Goal: Find contact information: Obtain details needed to contact an individual or organization

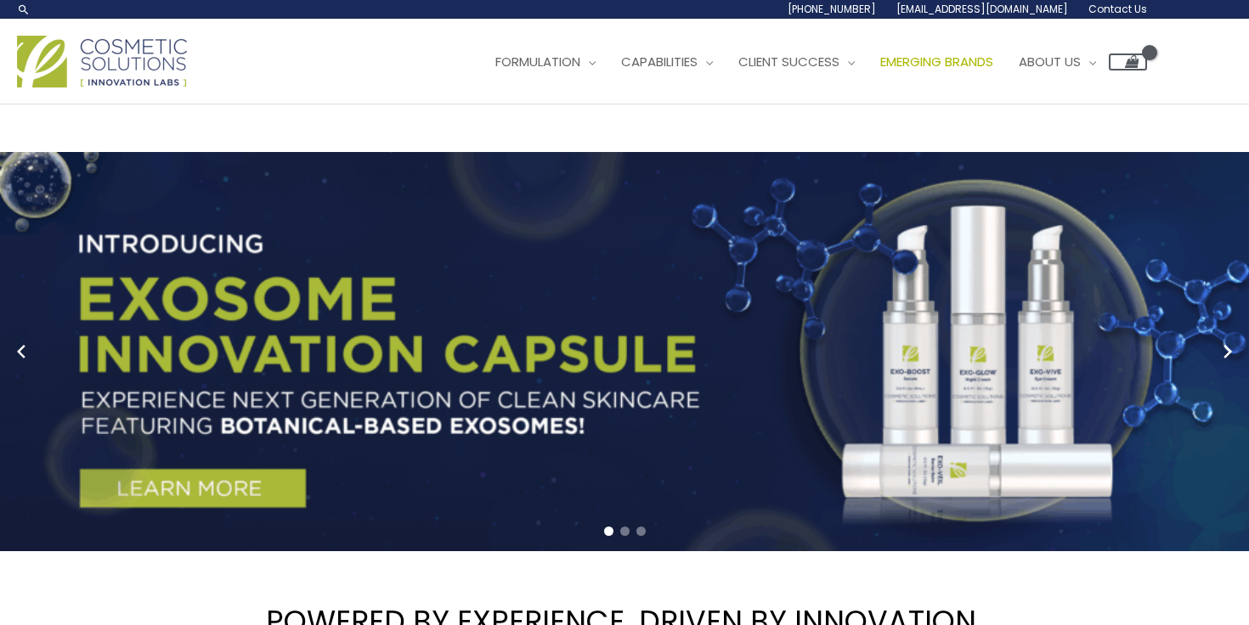
click at [956, 57] on span "Emerging Brands" at bounding box center [936, 62] width 113 height 18
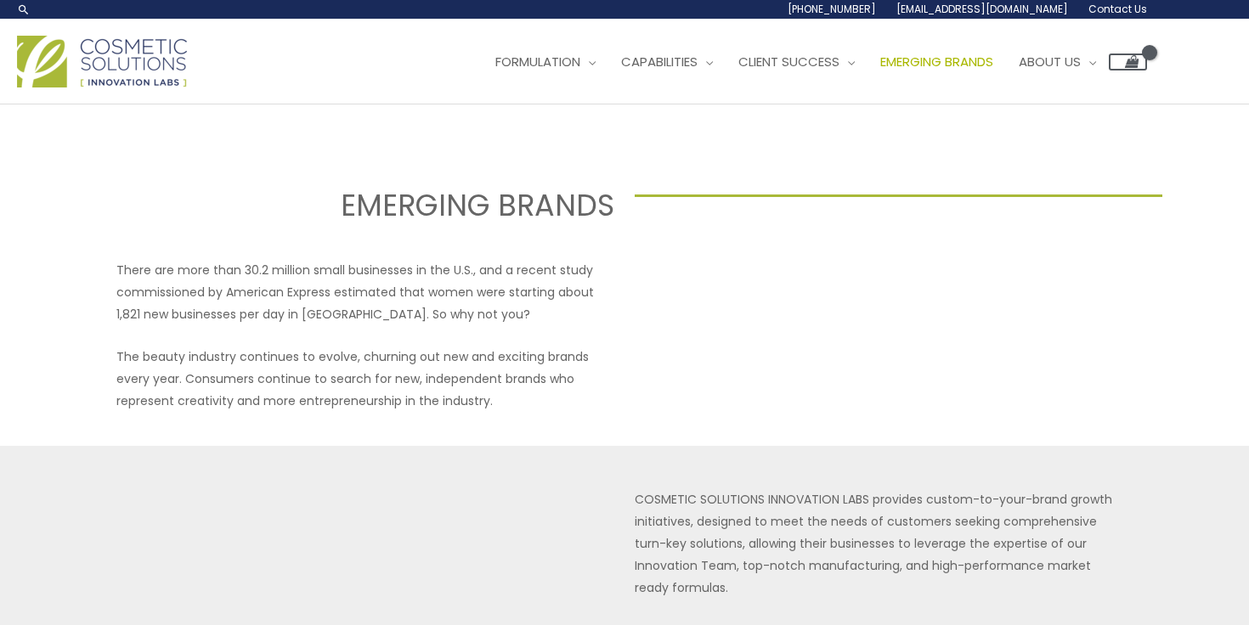
scroll to position [25, 0]
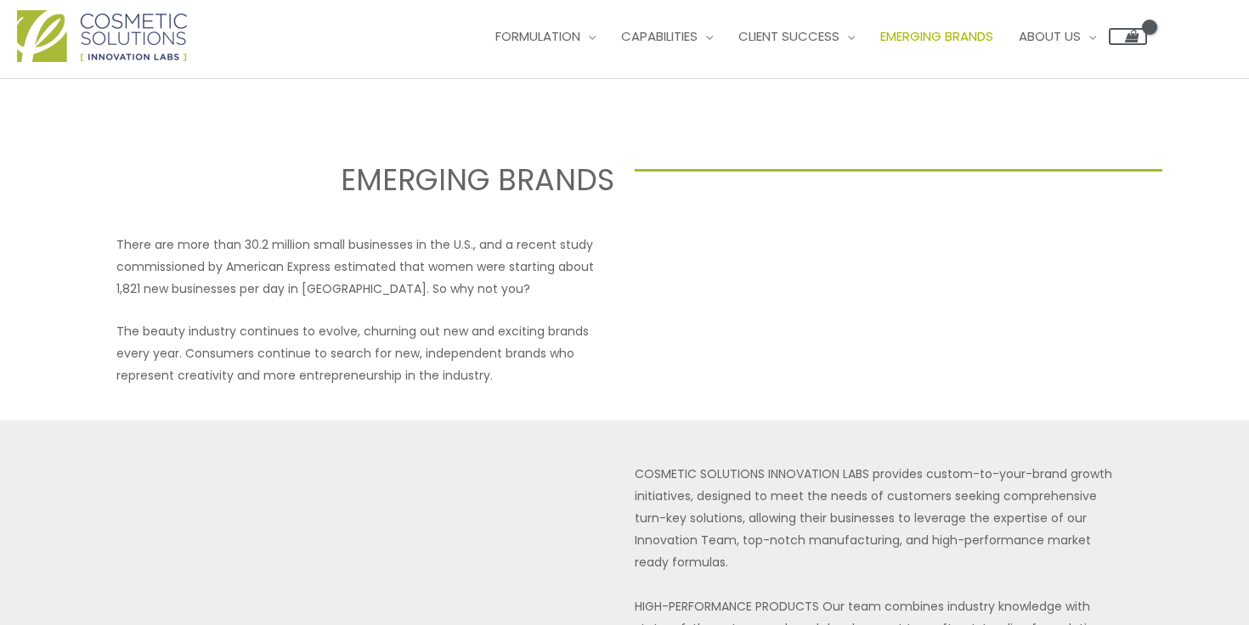
click at [386, 304] on div "There are more than 30.2 million small businesses in the U.S., and a recent stu…" at bounding box center [365, 310] width 498 height 153
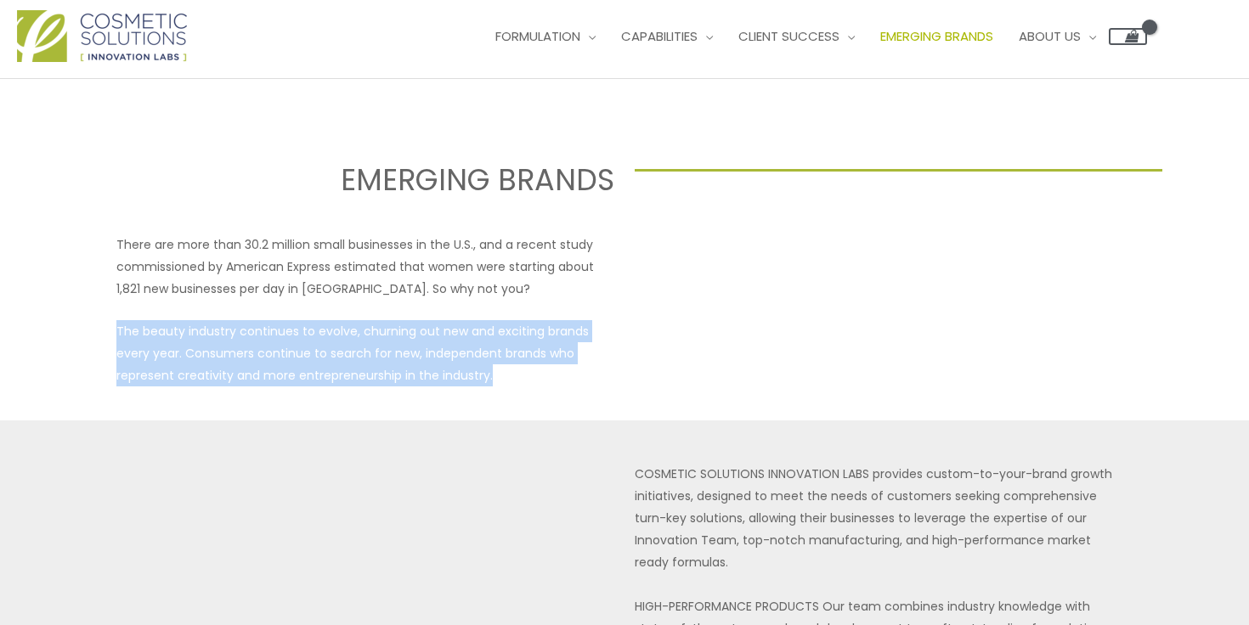
click at [386, 304] on div "There are more than 30.2 million small businesses in the U.S., and a recent stu…" at bounding box center [365, 310] width 498 height 153
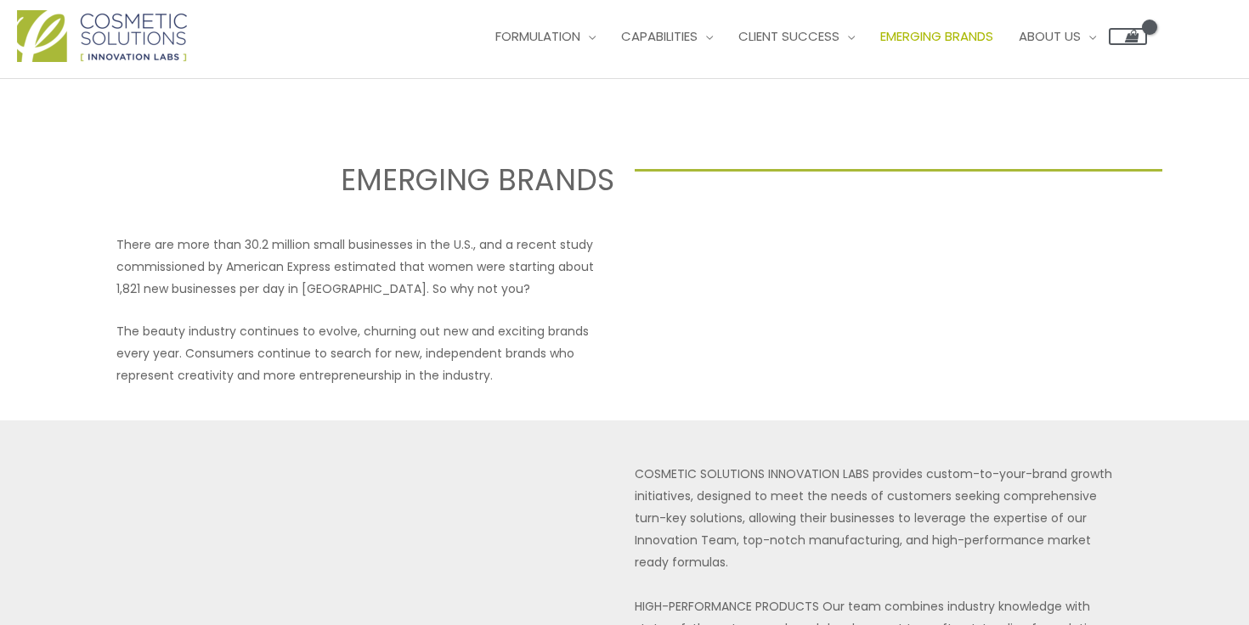
click at [420, 322] on p "The beauty industry continues to evolve, churning out new and exciting brands e…" at bounding box center [365, 353] width 498 height 66
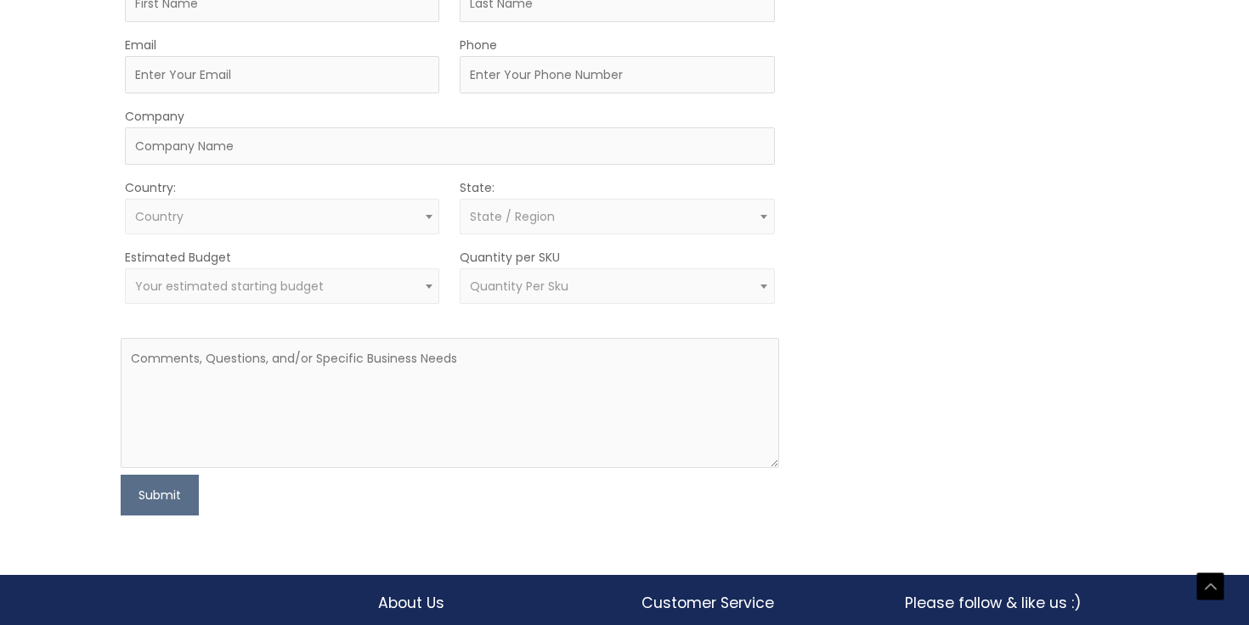
scroll to position [1178, 0]
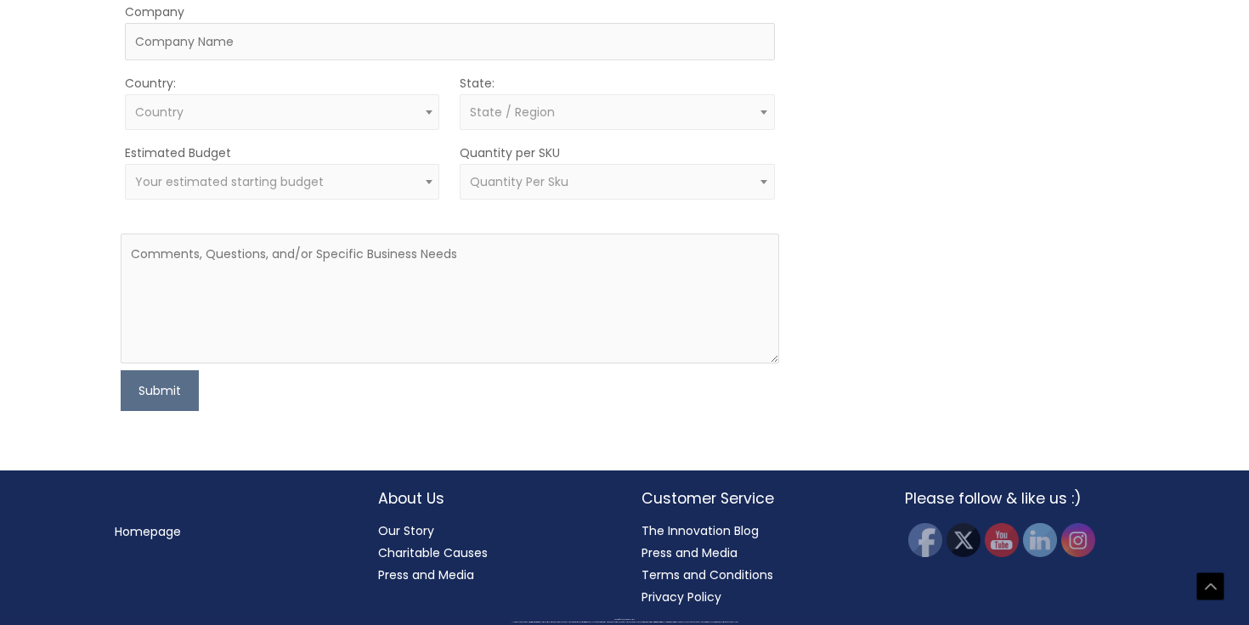
click at [439, 573] on link "Press and Media" at bounding box center [426, 575] width 96 height 17
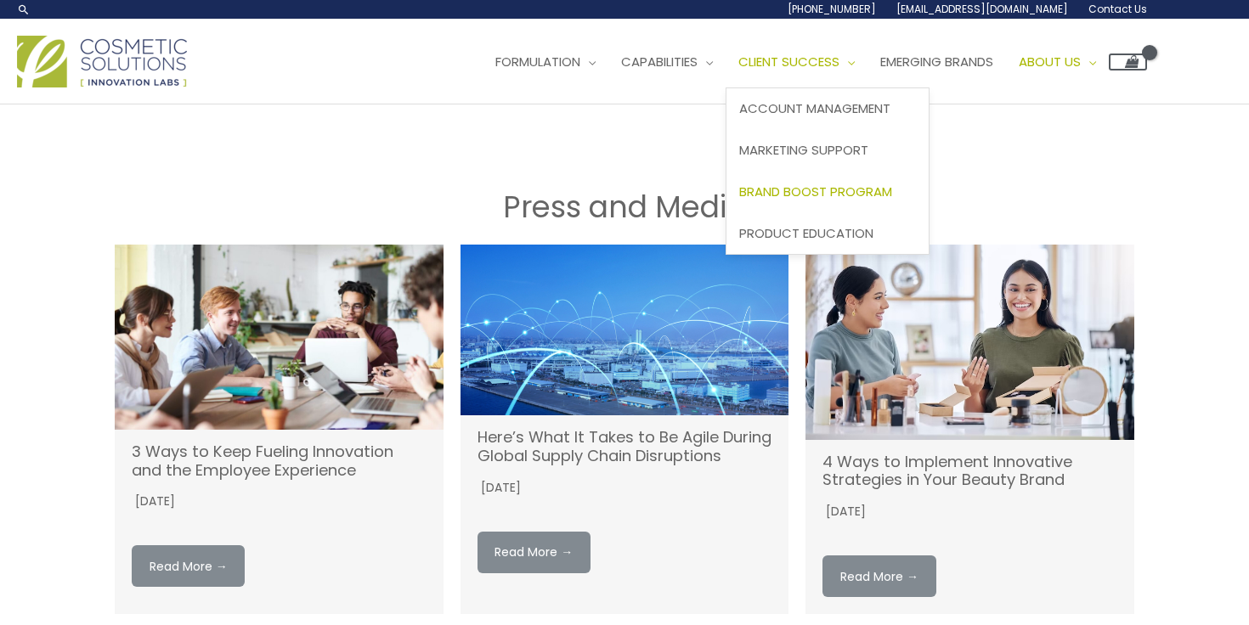
click at [846, 193] on span "Brand Boost Program" at bounding box center [815, 192] width 153 height 18
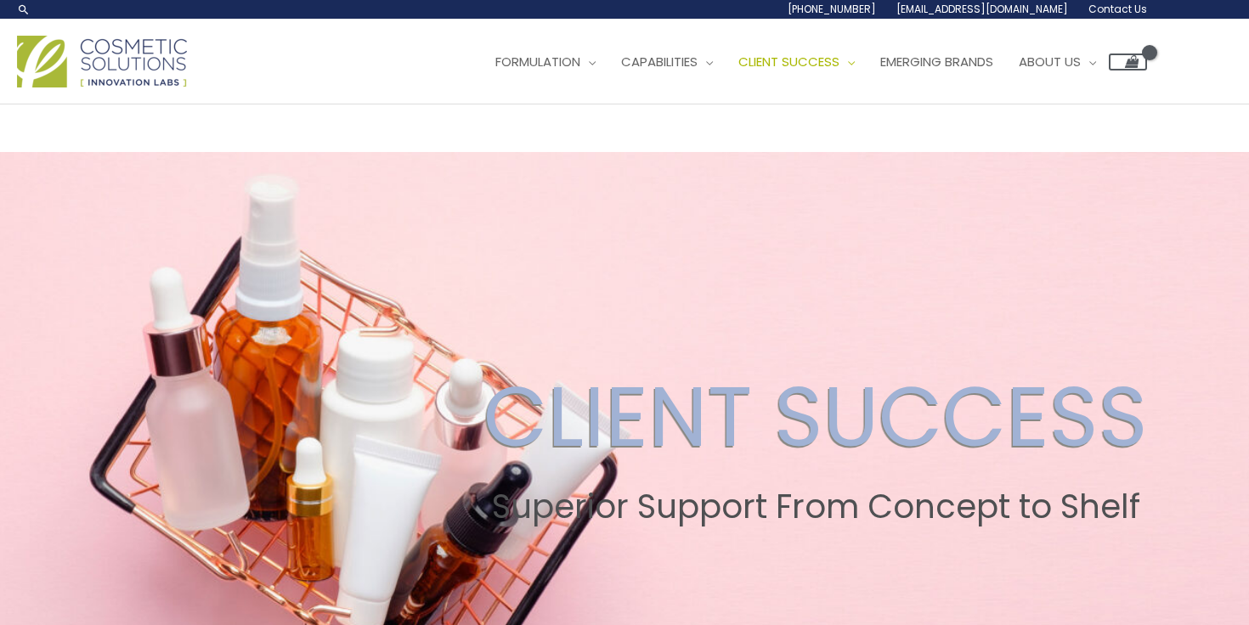
click at [986, 5] on span "[EMAIL_ADDRESS][DOMAIN_NAME]" at bounding box center [982, 9] width 172 height 14
